Goal: Task Accomplishment & Management: Manage account settings

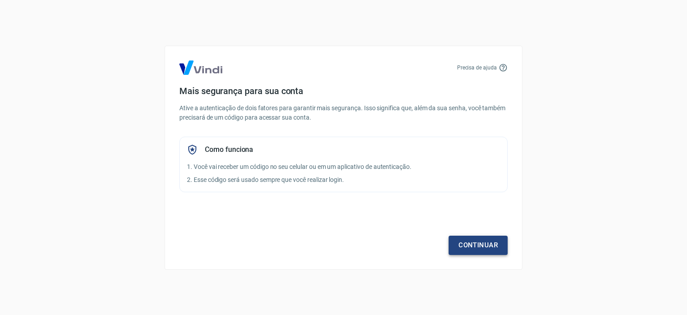
click at [467, 247] on link "Continuar" at bounding box center [478, 244] width 59 height 19
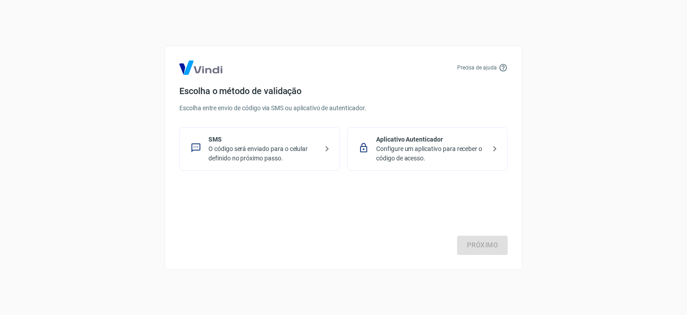
click at [265, 150] on p "O código será enviado para o celular definido no próximo passo." at bounding box center [264, 153] width 110 height 19
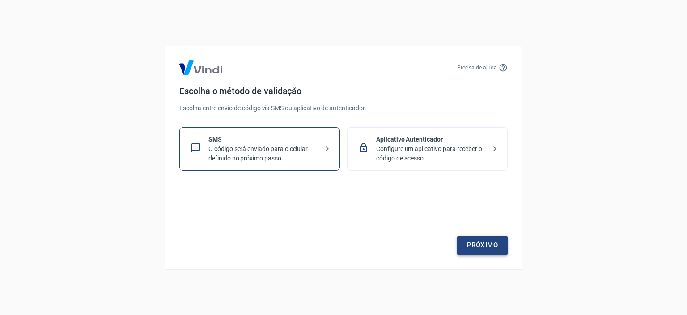
click at [492, 242] on link "Próximo" at bounding box center [482, 244] width 51 height 19
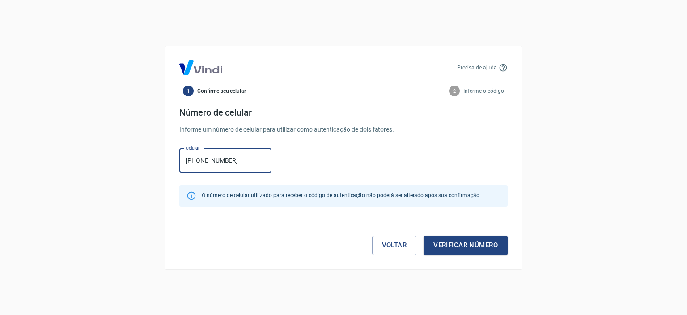
type input "[PHONE_NUMBER]"
click at [424, 235] on button "Verificar número" at bounding box center [466, 244] width 84 height 19
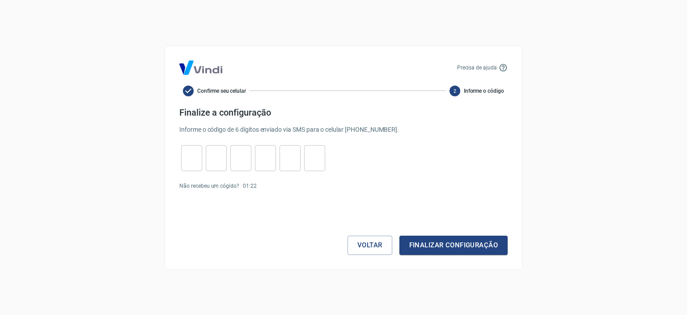
click at [195, 169] on div "​" at bounding box center [191, 158] width 21 height 26
type input "6"
type input "5"
type input "8"
type input "4"
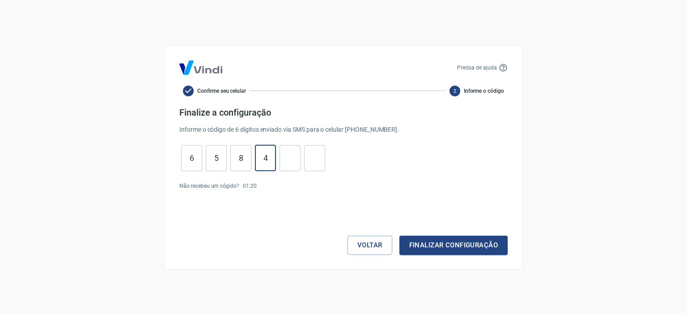
type input "1"
type input "7"
click at [400, 235] on button "Finalizar configuração" at bounding box center [454, 244] width 108 height 19
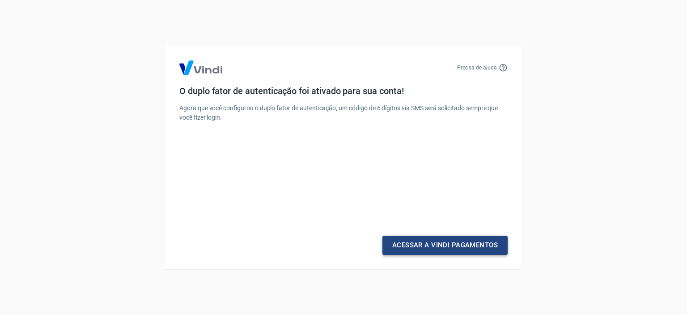
click at [453, 248] on link "Acessar a Vindi Pagamentos" at bounding box center [445, 244] width 125 height 19
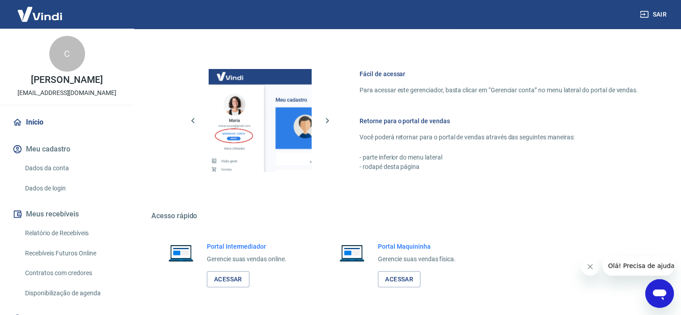
scroll to position [485, 0]
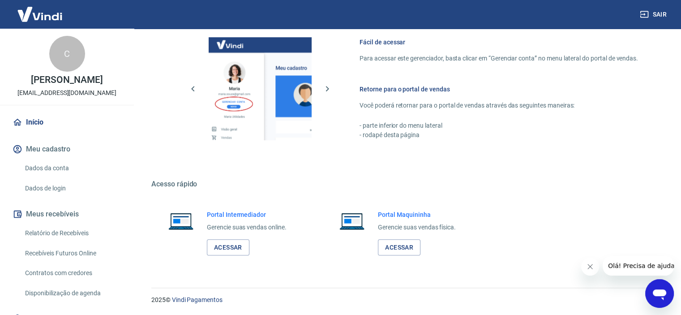
click at [583, 266] on button "Fechar mensagem da empresa" at bounding box center [590, 266] width 18 height 18
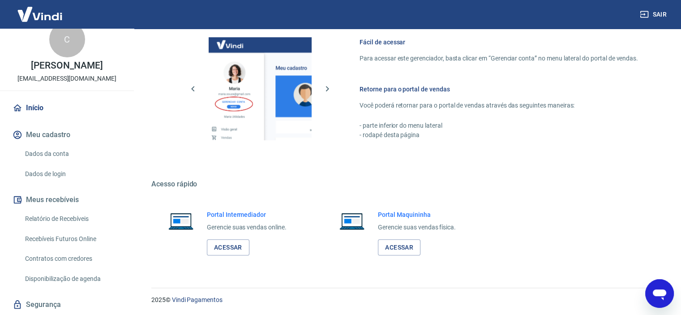
scroll to position [0, 0]
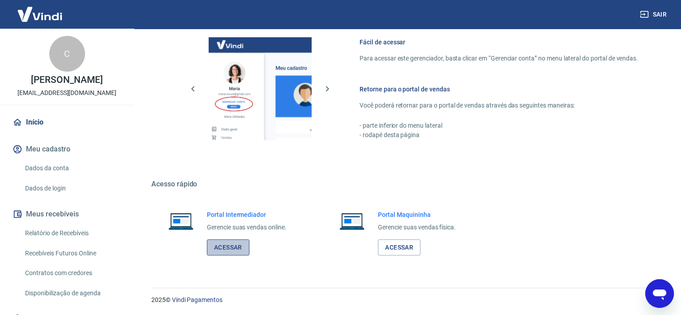
click at [236, 247] on link "Acessar" at bounding box center [228, 247] width 43 height 17
